Goal: Task Accomplishment & Management: Use online tool/utility

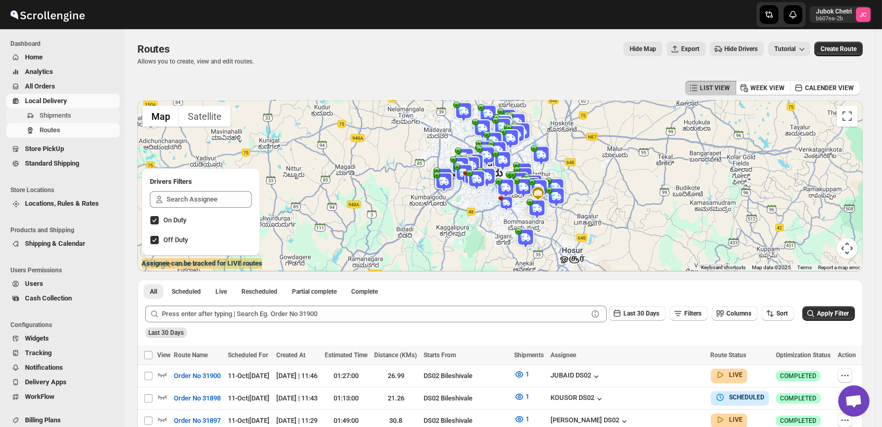
click at [72, 113] on span "Shipments" at bounding box center [79, 115] width 78 height 10
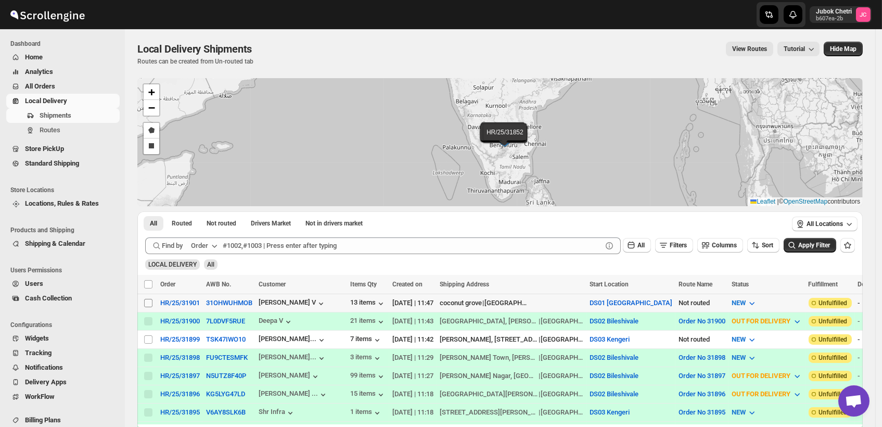
click at [147, 299] on input "Select shipment" at bounding box center [148, 303] width 8 height 8
checkbox input "true"
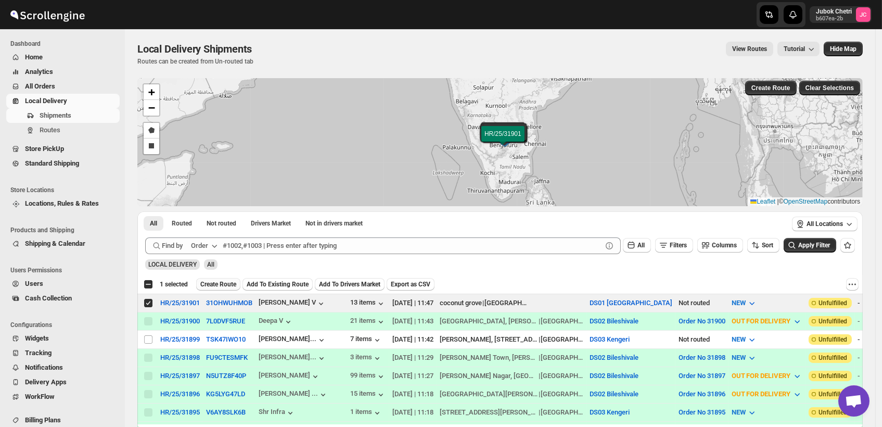
click at [213, 283] on span "Create Route" at bounding box center [218, 284] width 36 height 8
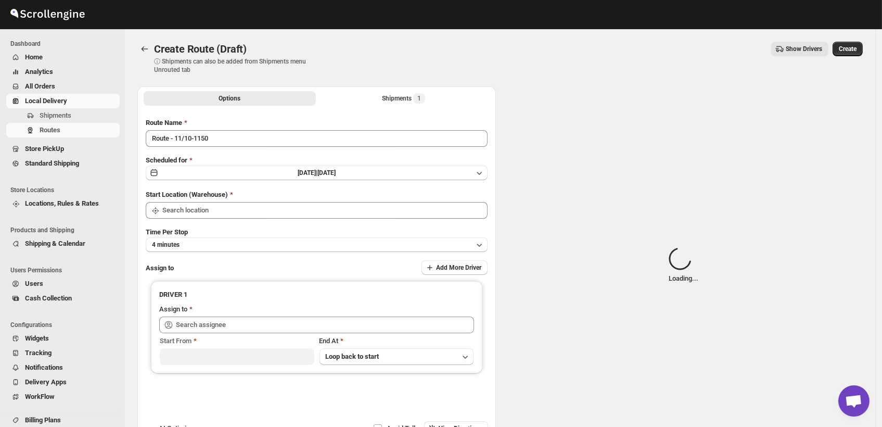
type input "DS01 [GEOGRAPHIC_DATA]"
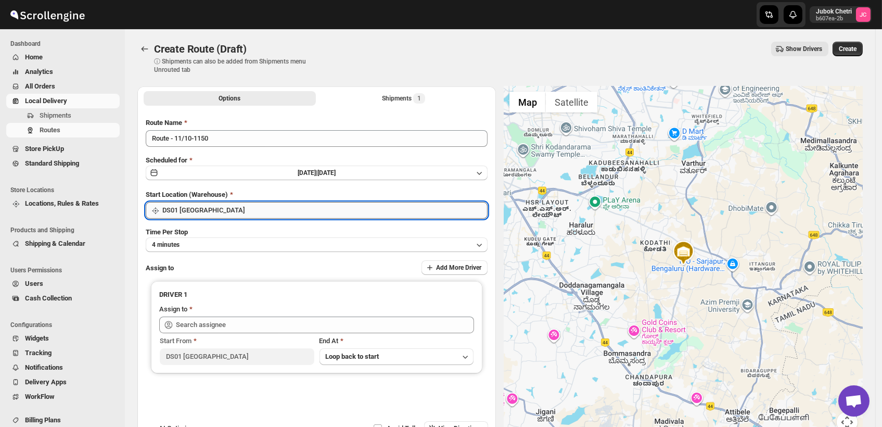
click at [225, 207] on input "DS01 [GEOGRAPHIC_DATA]" at bounding box center [324, 210] width 325 height 17
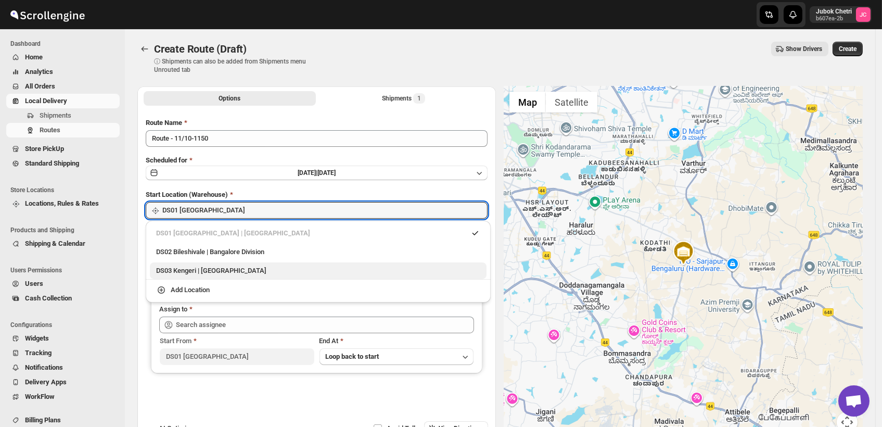
click at [222, 276] on div "DS03 Kengeri | [GEOGRAPHIC_DATA]" at bounding box center [318, 270] width 337 height 17
type input "DS03 Kengeri"
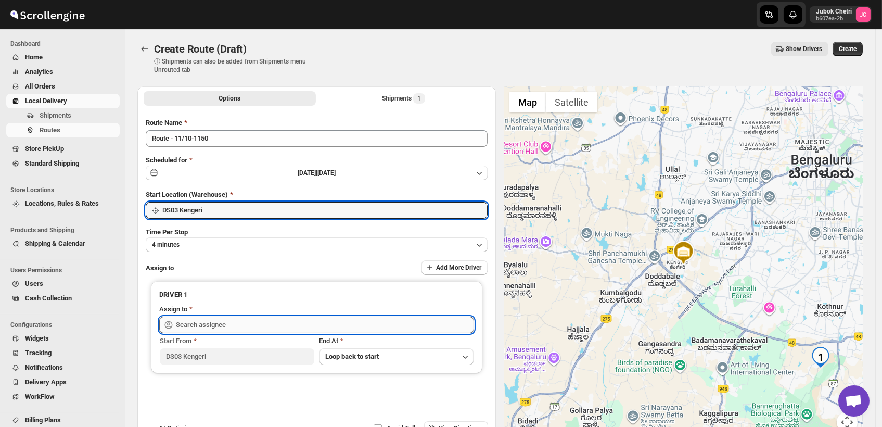
click at [225, 325] on input "text" at bounding box center [325, 324] width 298 height 17
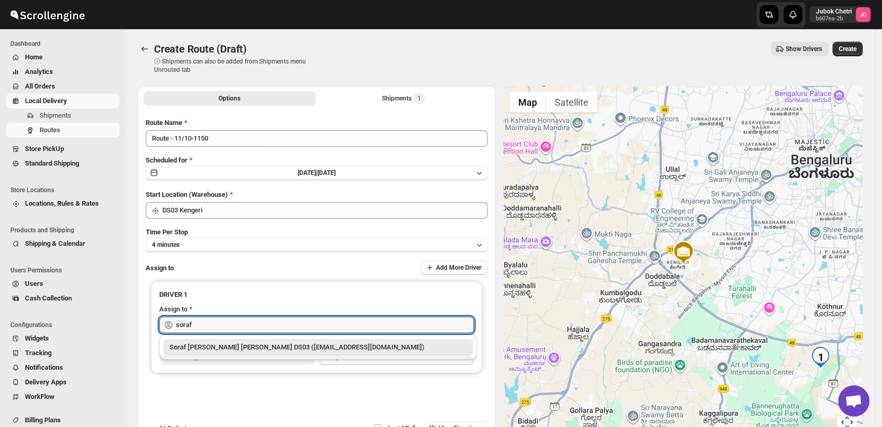
click at [238, 349] on div "Soraf [PERSON_NAME] [PERSON_NAME] DS03 ([EMAIL_ADDRESS][DOMAIN_NAME])" at bounding box center [318, 347] width 297 height 10
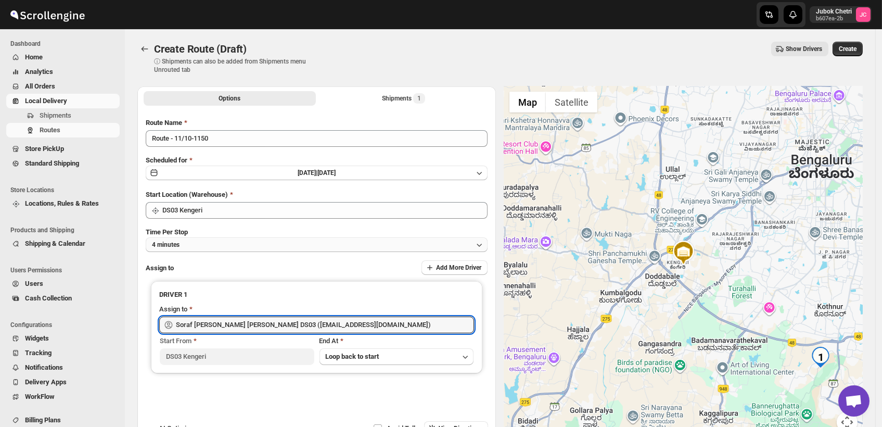
type input "Soraf [PERSON_NAME] [PERSON_NAME] DS03 ([EMAIL_ADDRESS][DOMAIN_NAME])"
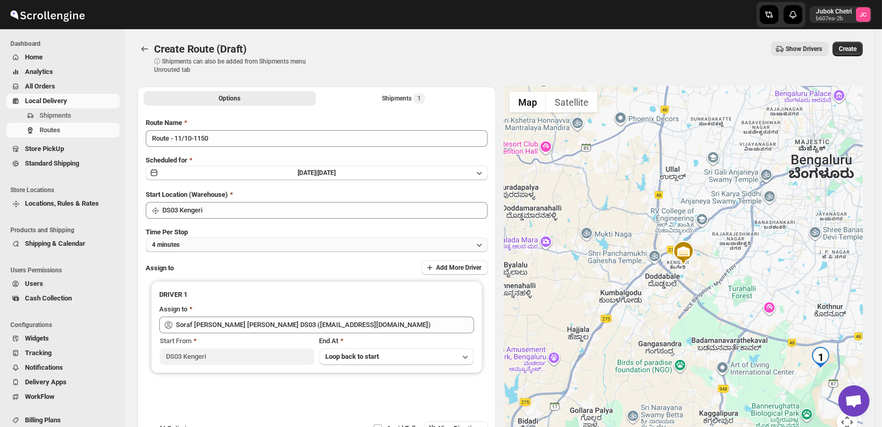
click at [257, 245] on button "4 minutes" at bounding box center [317, 244] width 342 height 15
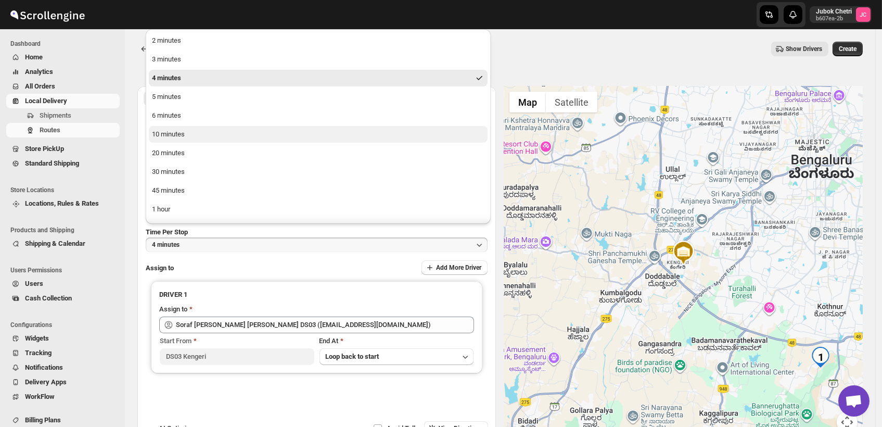
click at [187, 138] on button "10 minutes" at bounding box center [318, 134] width 339 height 17
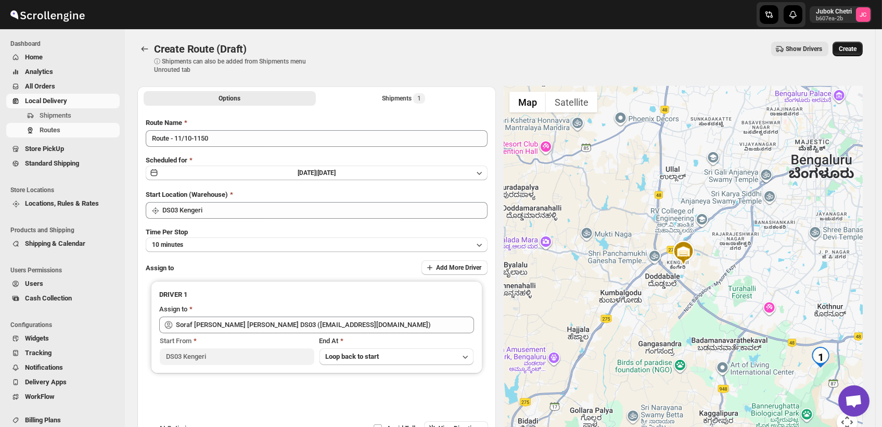
click at [853, 45] on span "Create" at bounding box center [848, 49] width 18 height 8
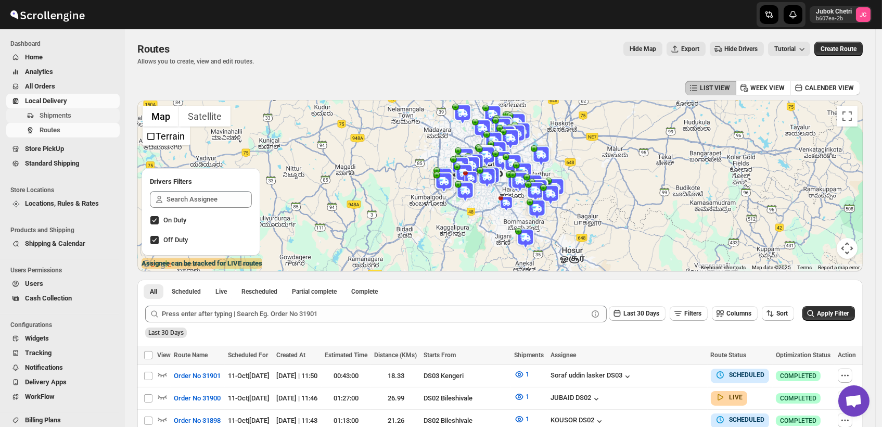
click at [86, 118] on span "Shipments" at bounding box center [79, 115] width 78 height 10
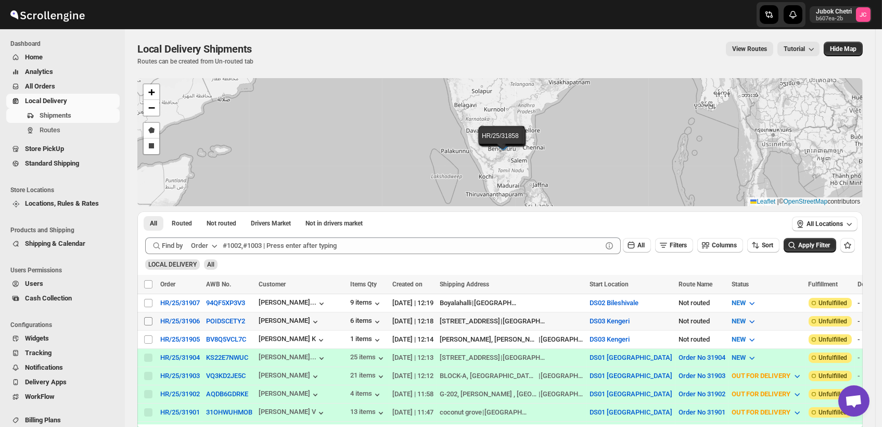
click at [150, 319] on input "Select shipment" at bounding box center [148, 321] width 8 height 8
checkbox input "true"
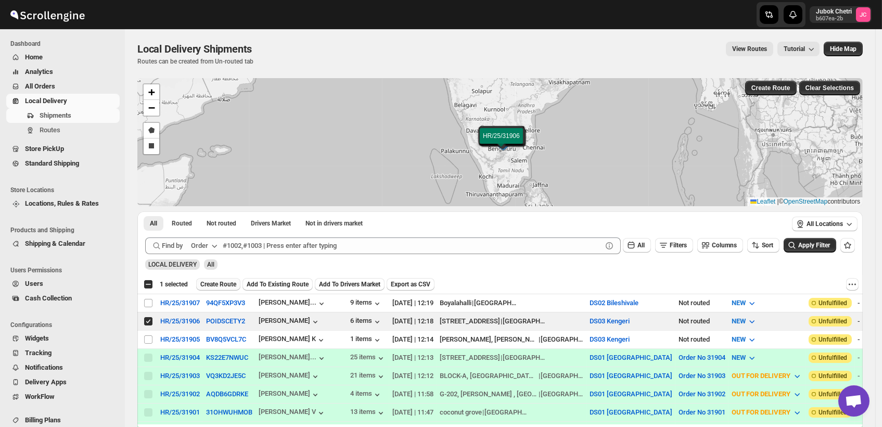
click at [227, 283] on span "Create Route" at bounding box center [218, 284] width 36 height 8
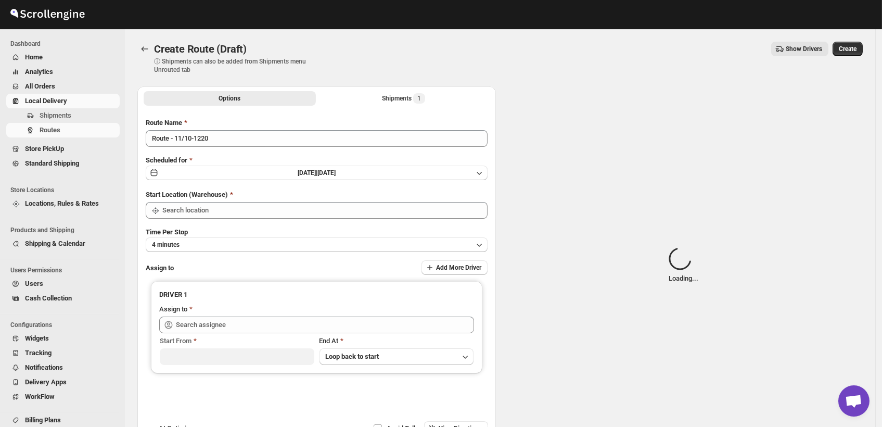
type input "DS03 Kengeri"
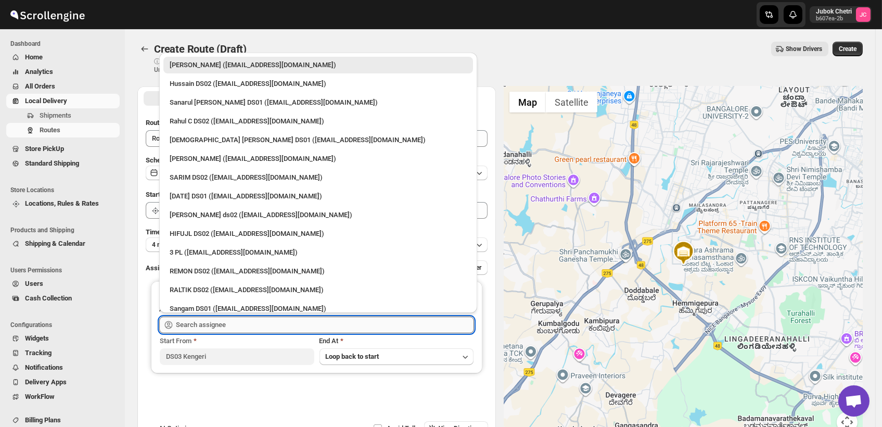
click at [213, 326] on input "text" at bounding box center [325, 324] width 298 height 17
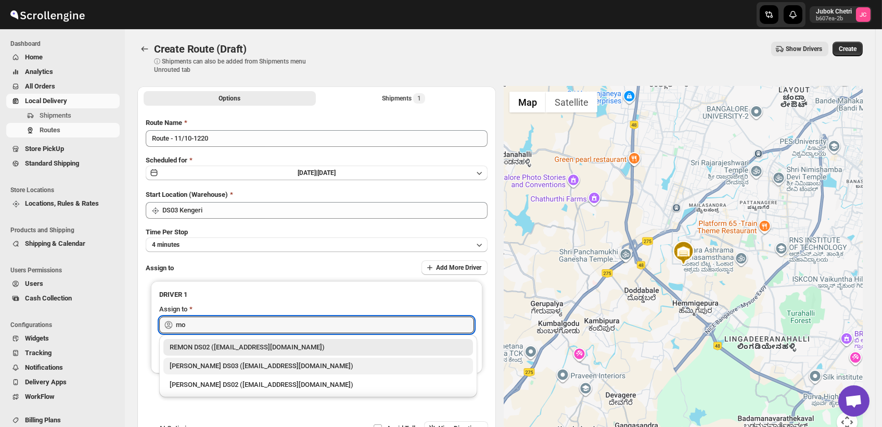
click at [221, 366] on div "[PERSON_NAME] DS03 ([EMAIL_ADDRESS][DOMAIN_NAME])" at bounding box center [318, 366] width 297 height 10
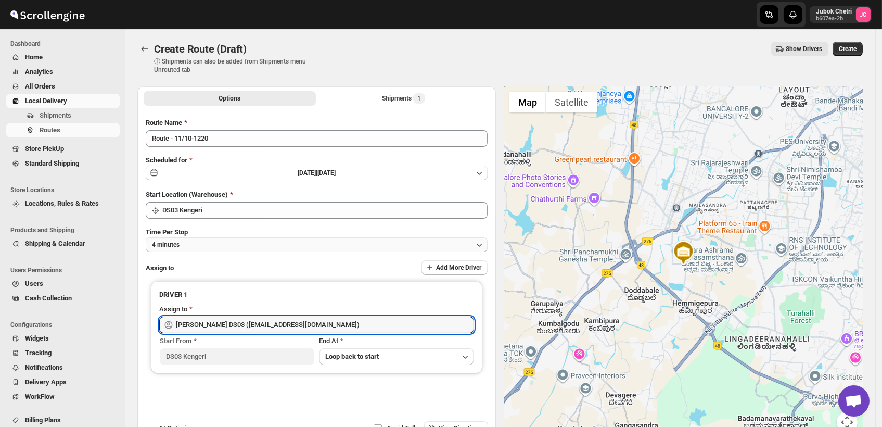
type input "[PERSON_NAME] DS03 ([EMAIL_ADDRESS][DOMAIN_NAME])"
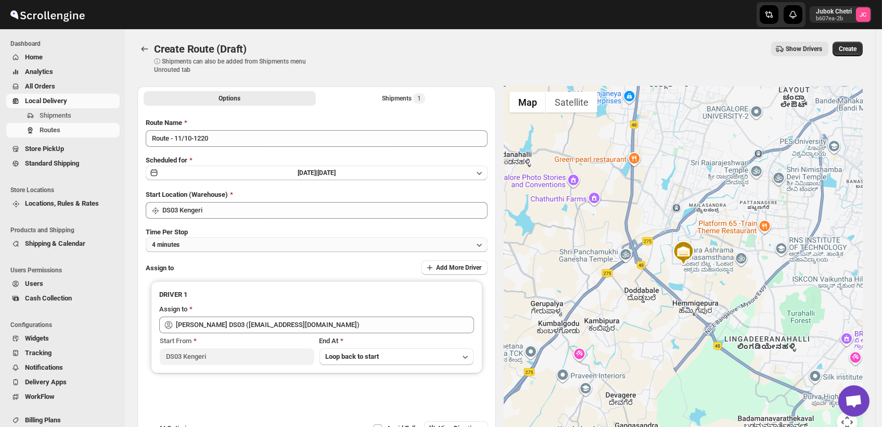
click at [229, 247] on button "4 minutes" at bounding box center [317, 244] width 342 height 15
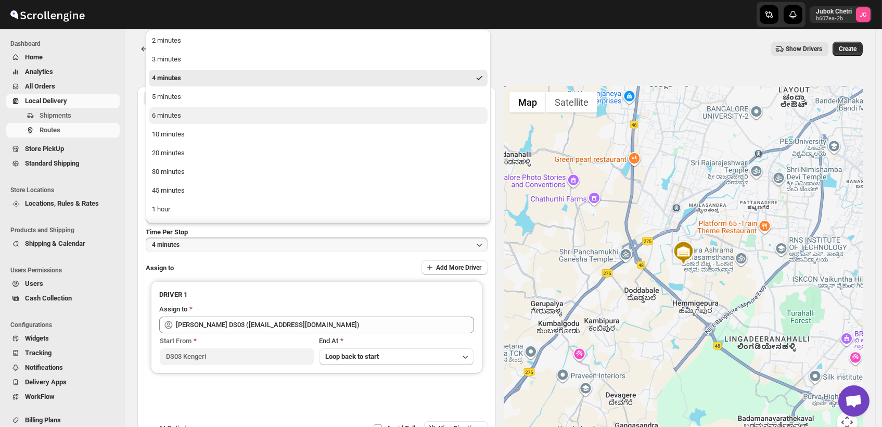
click at [180, 121] on button "6 minutes" at bounding box center [318, 115] width 339 height 17
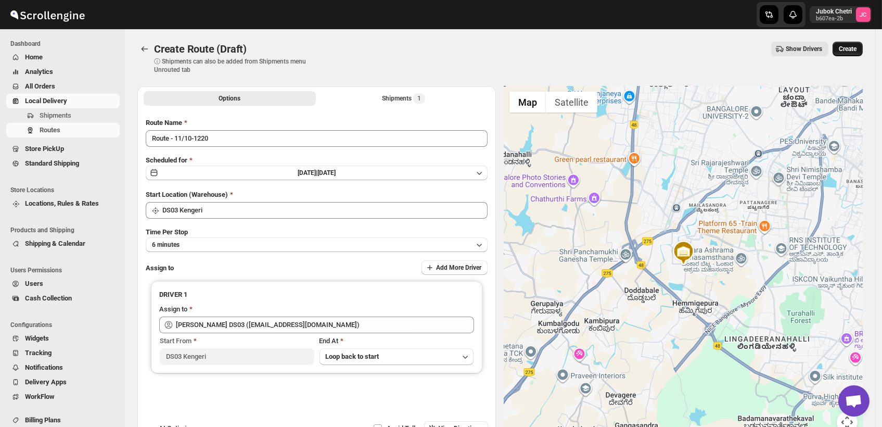
click at [855, 50] on span "Create" at bounding box center [848, 49] width 18 height 8
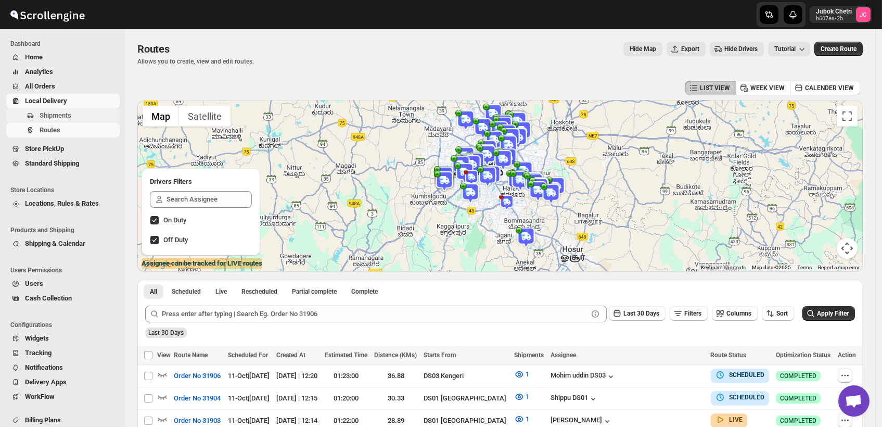
click at [82, 119] on span "Shipments" at bounding box center [79, 115] width 78 height 10
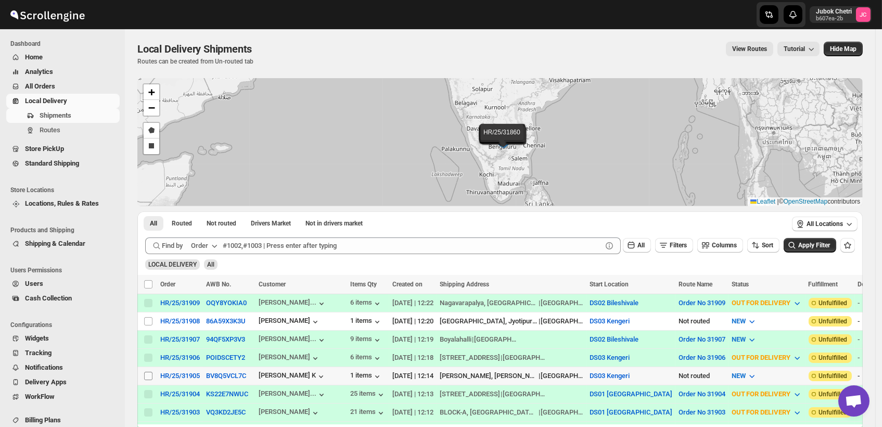
click at [147, 374] on input "Select shipment" at bounding box center [148, 376] width 8 height 8
checkbox input "true"
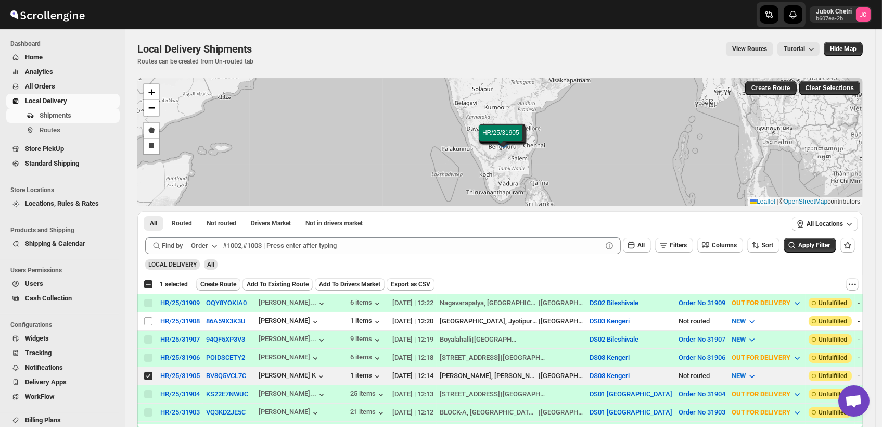
click at [228, 283] on span "Create Route" at bounding box center [218, 284] width 36 height 8
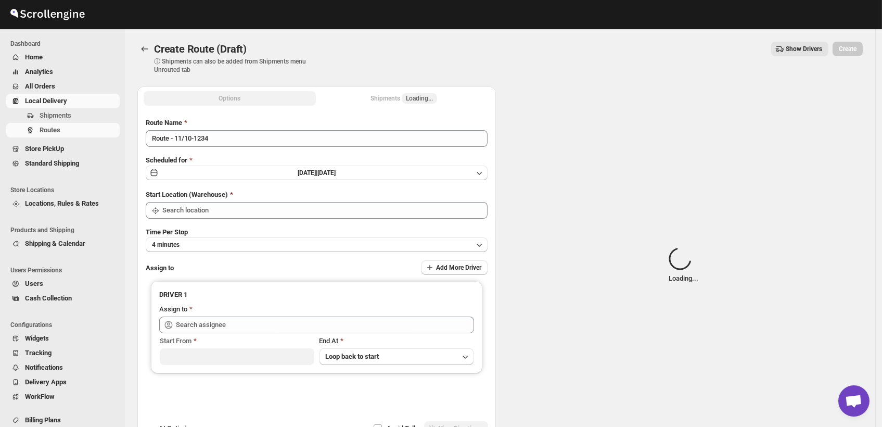
type input "DS03 Kengeri"
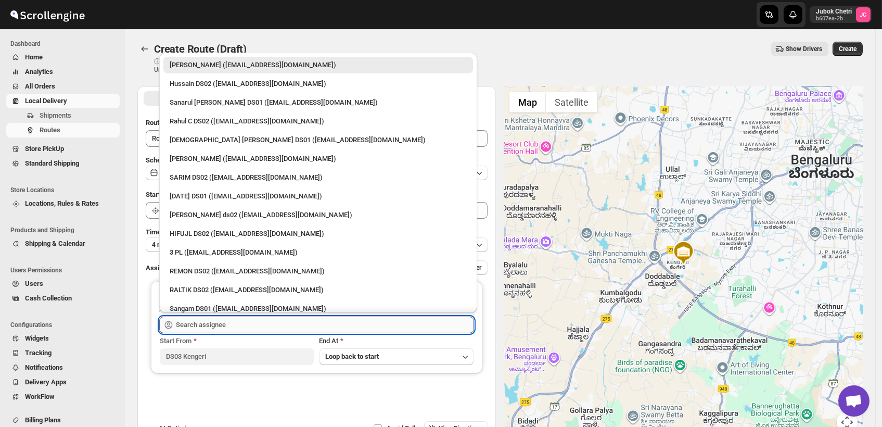
click at [248, 321] on input "text" at bounding box center [325, 324] width 298 height 17
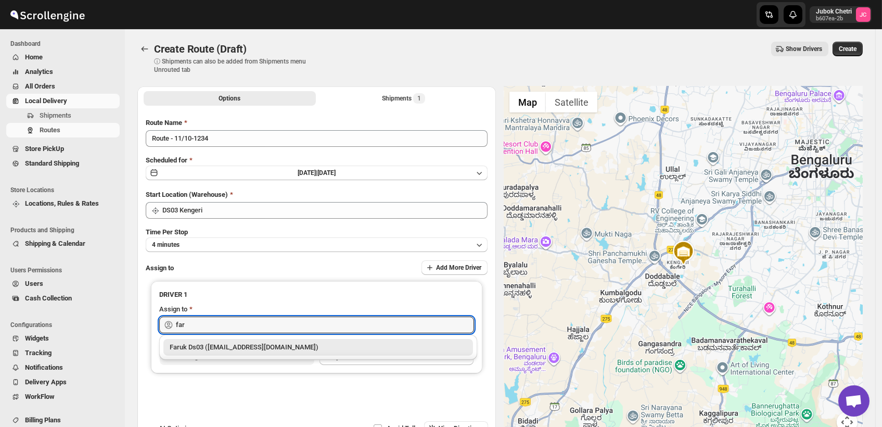
click at [239, 349] on div "Faruk Ds03 ([EMAIL_ADDRESS][DOMAIN_NAME])" at bounding box center [318, 347] width 297 height 10
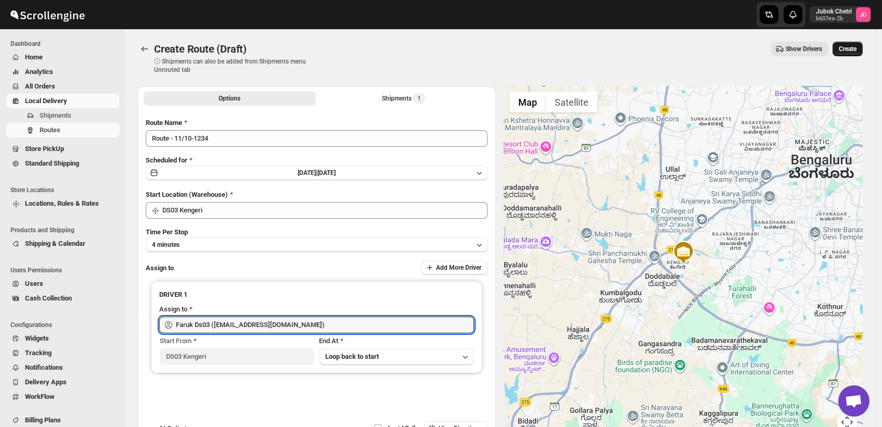
type input "Faruk Ds03 ([EMAIL_ADDRESS][DOMAIN_NAME])"
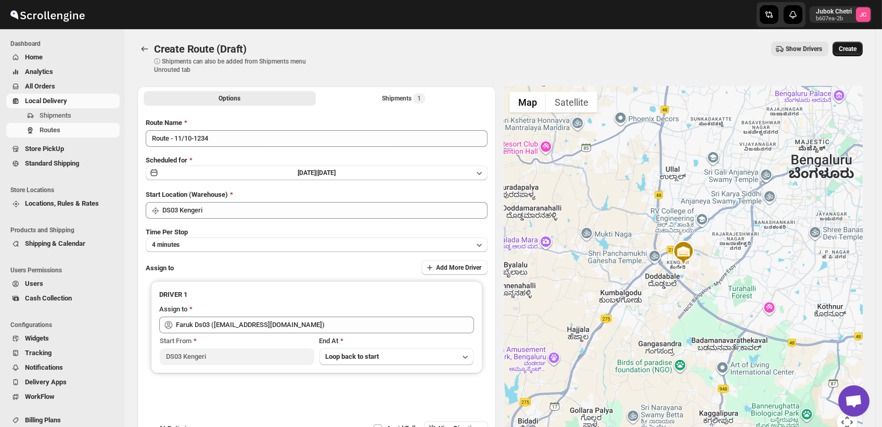
click at [856, 46] on span "Create" at bounding box center [848, 49] width 18 height 8
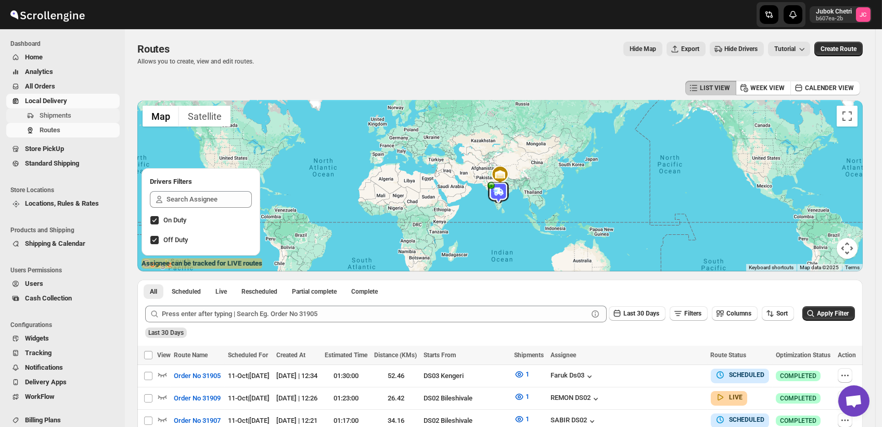
click at [71, 122] on button "Shipments" at bounding box center [62, 115] width 113 height 15
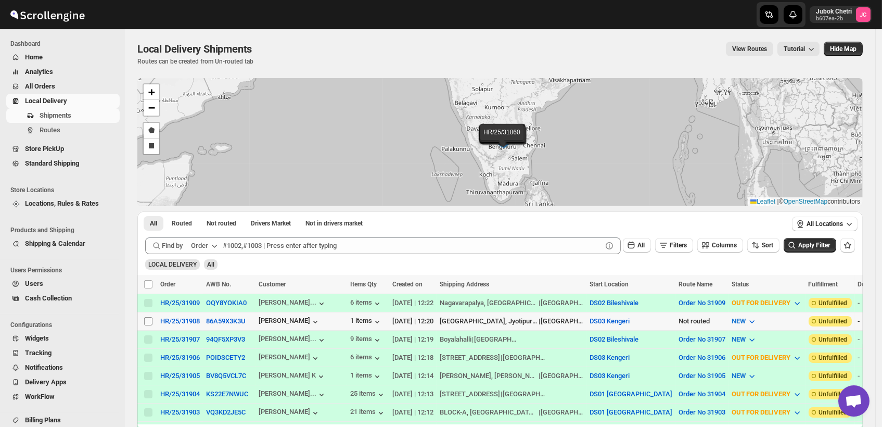
click at [148, 318] on input "Select shipment" at bounding box center [148, 321] width 8 height 8
checkbox input "true"
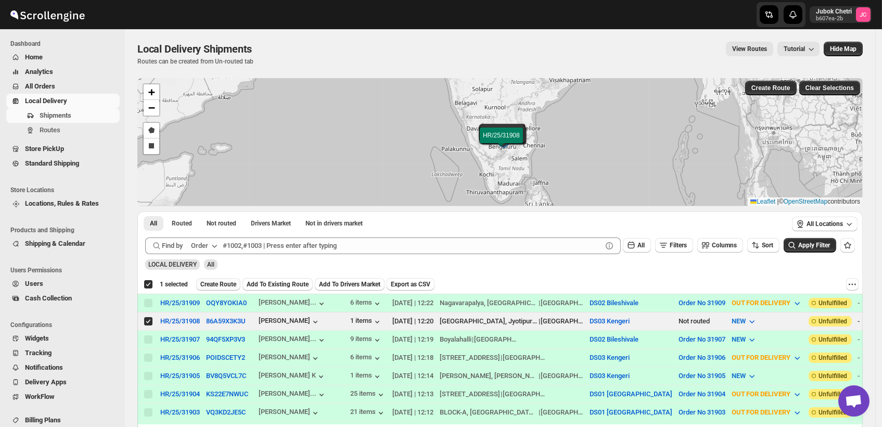
click at [228, 283] on span "Create Route" at bounding box center [218, 284] width 36 height 8
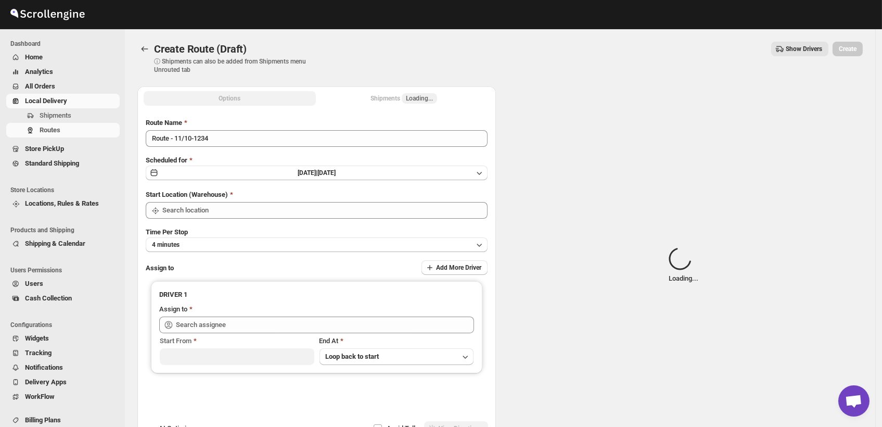
type input "DS03 Kengeri"
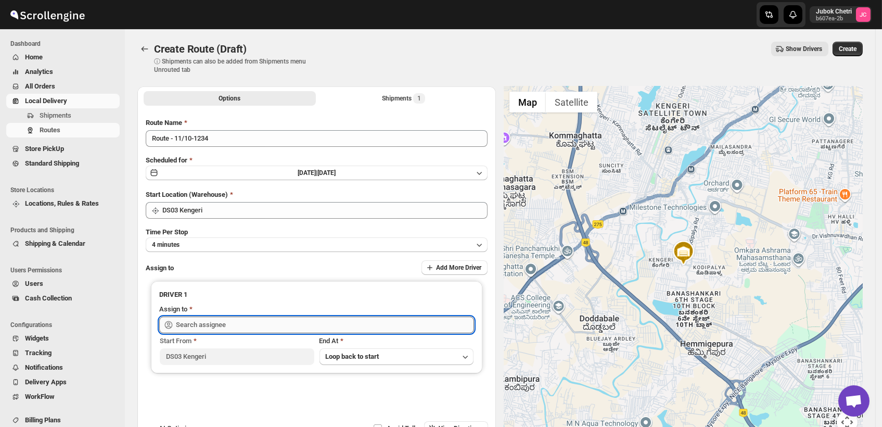
click at [232, 330] on input "text" at bounding box center [325, 324] width 298 height 17
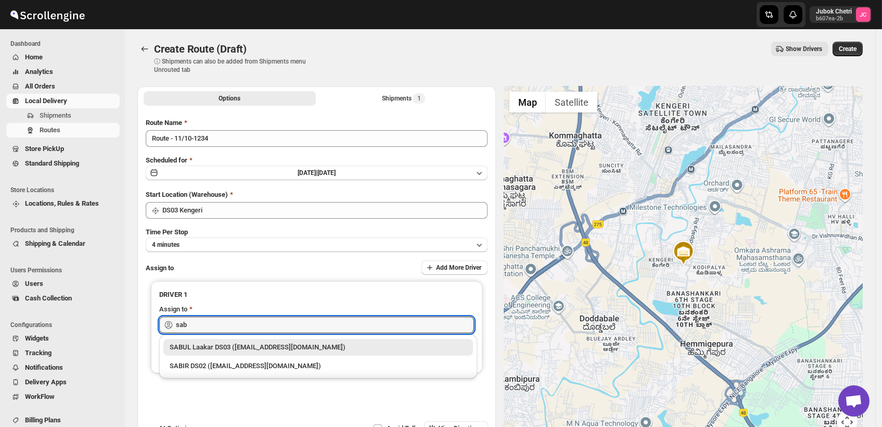
click at [241, 342] on div "SABUL Laakar DS03 ([EMAIL_ADDRESS][DOMAIN_NAME])" at bounding box center [318, 347] width 297 height 10
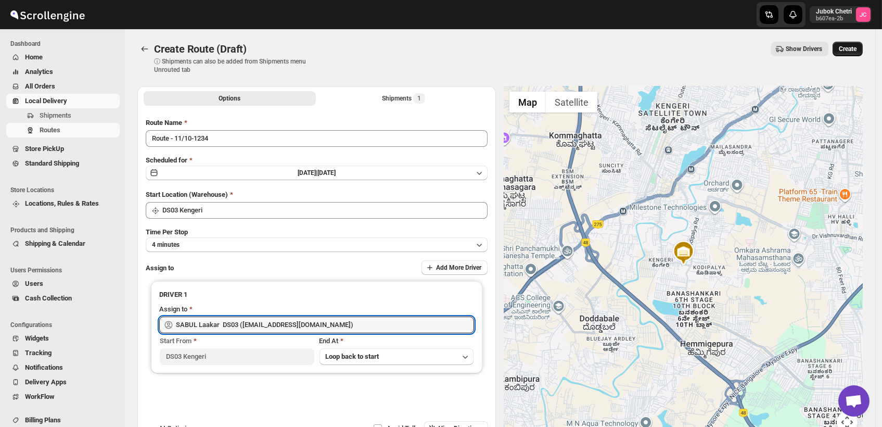
type input "SABUL Laakar DS03 ([EMAIL_ADDRESS][DOMAIN_NAME])"
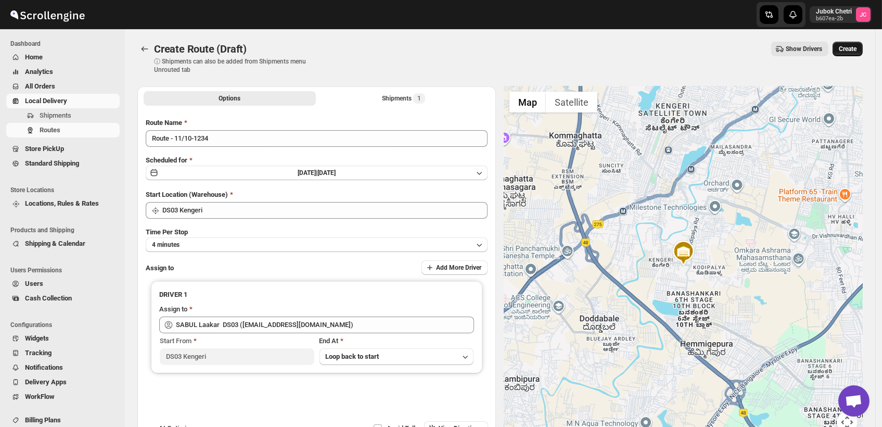
click at [844, 49] on span "Create" at bounding box center [848, 49] width 18 height 8
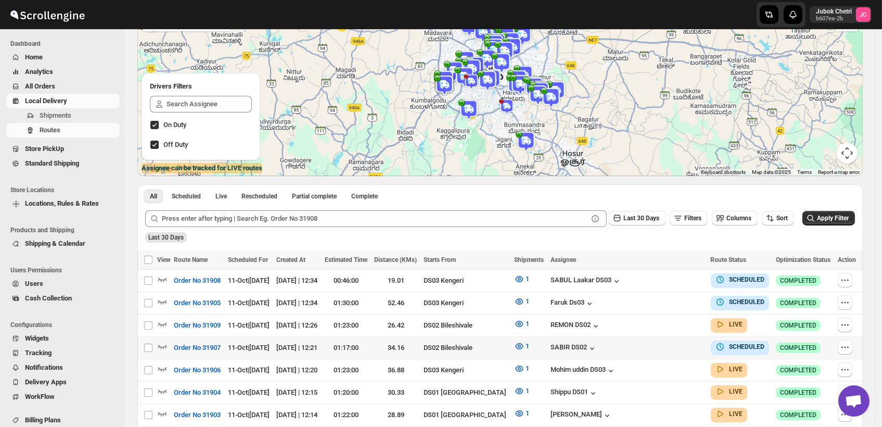
scroll to position [116, 0]
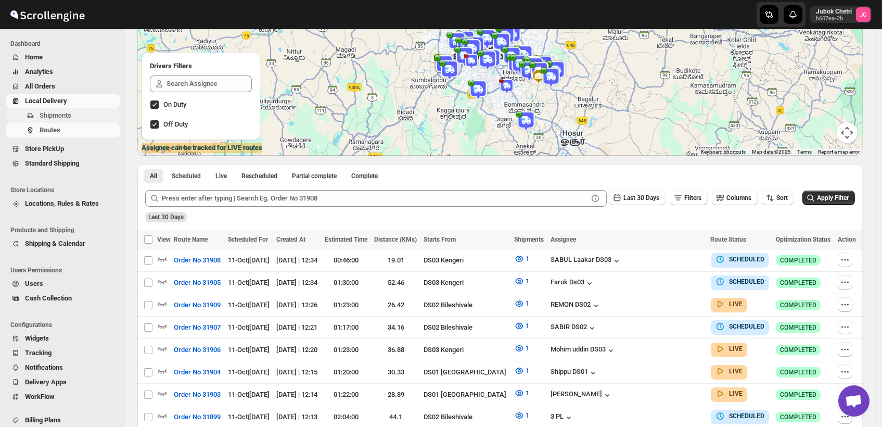
click at [57, 111] on span "Shipments" at bounding box center [56, 115] width 32 height 8
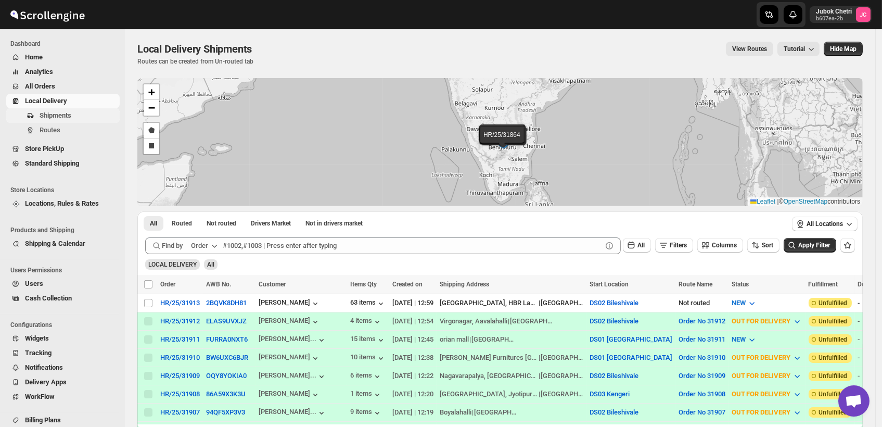
click at [77, 118] on span "Shipments" at bounding box center [79, 115] width 78 height 10
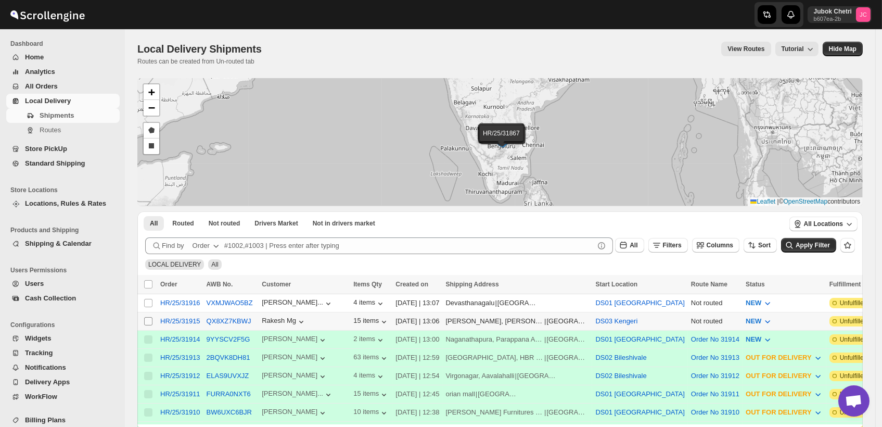
click at [149, 321] on input "Select shipment" at bounding box center [148, 321] width 8 height 8
checkbox input "true"
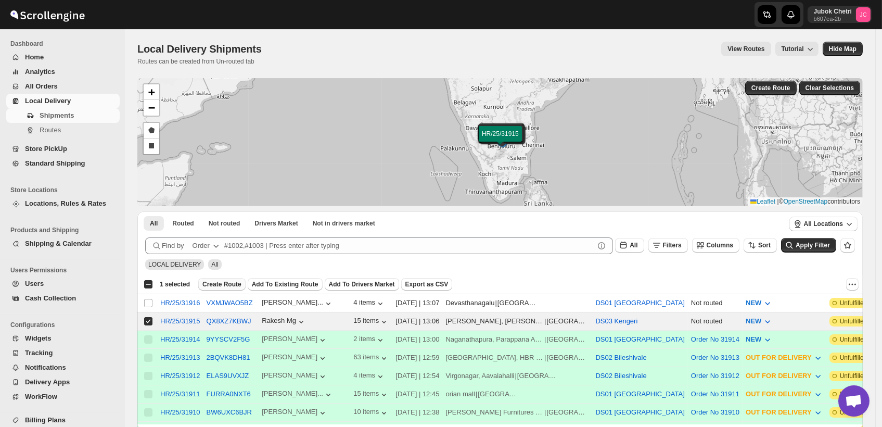
click at [227, 285] on span "Create Route" at bounding box center [221, 284] width 39 height 8
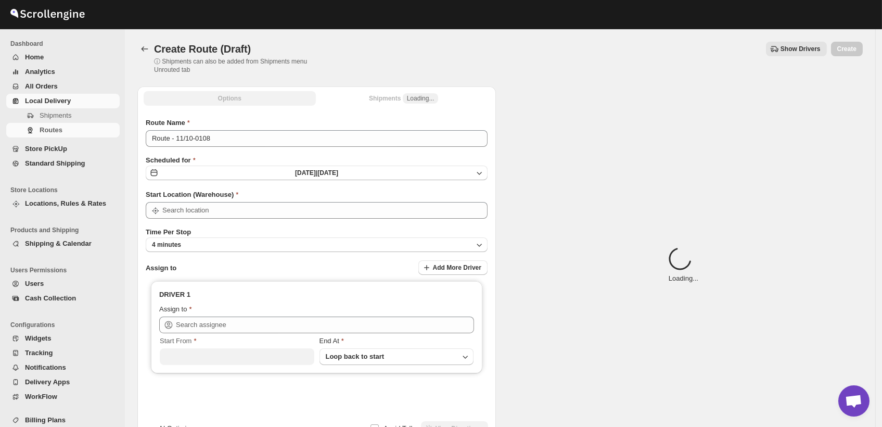
type input "DS03 Kengeri"
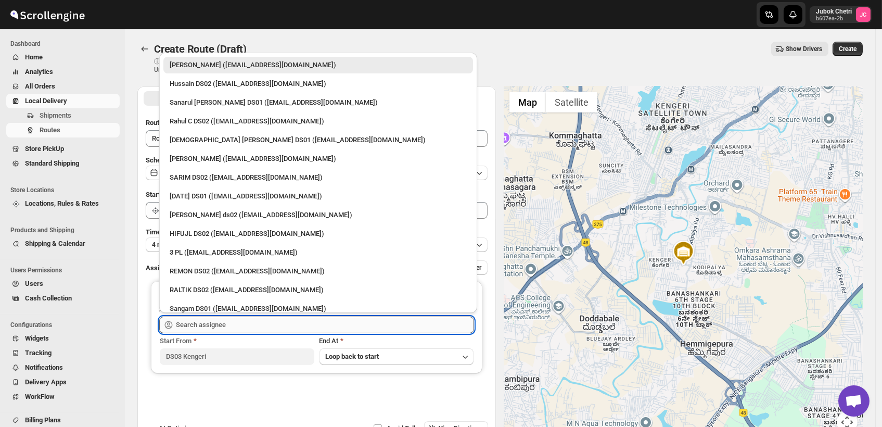
click at [230, 325] on input "text" at bounding box center [325, 324] width 298 height 17
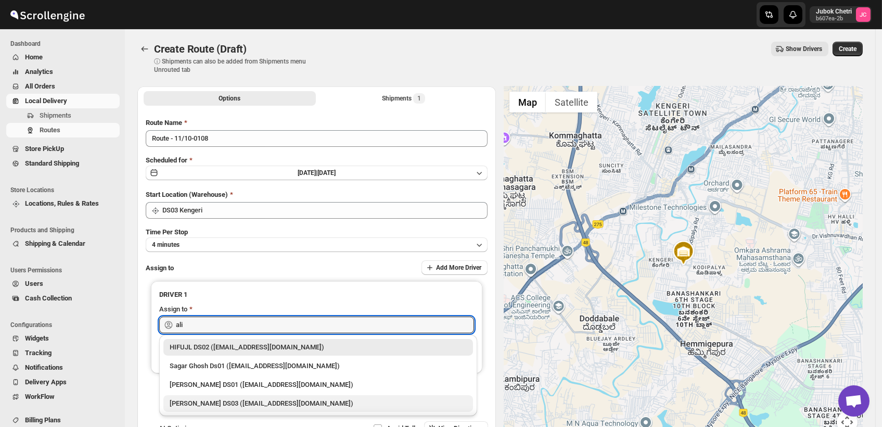
click at [231, 400] on div "[PERSON_NAME] DS03 ([EMAIL_ADDRESS][DOMAIN_NAME])" at bounding box center [318, 403] width 297 height 10
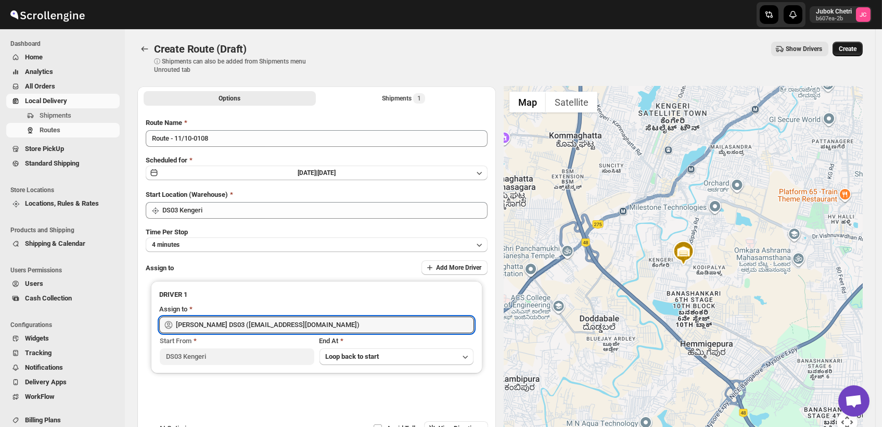
type input "[PERSON_NAME] DS03 ([EMAIL_ADDRESS][DOMAIN_NAME])"
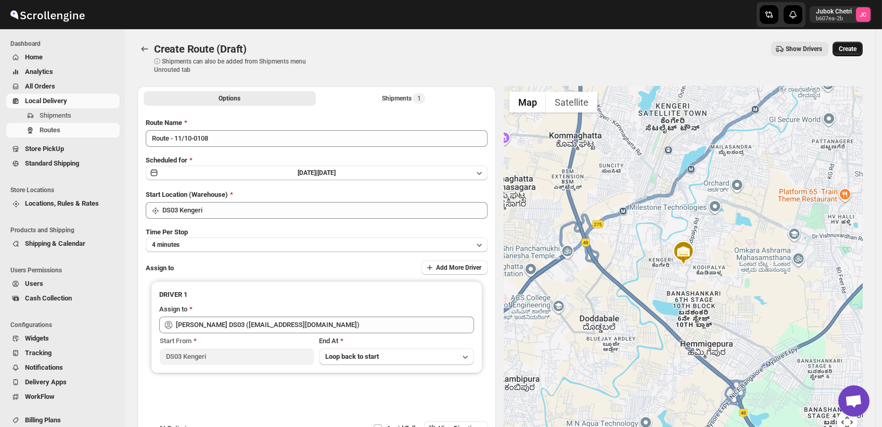
click at [854, 50] on span "Create" at bounding box center [848, 49] width 18 height 8
